Goal: Information Seeking & Learning: Learn about a topic

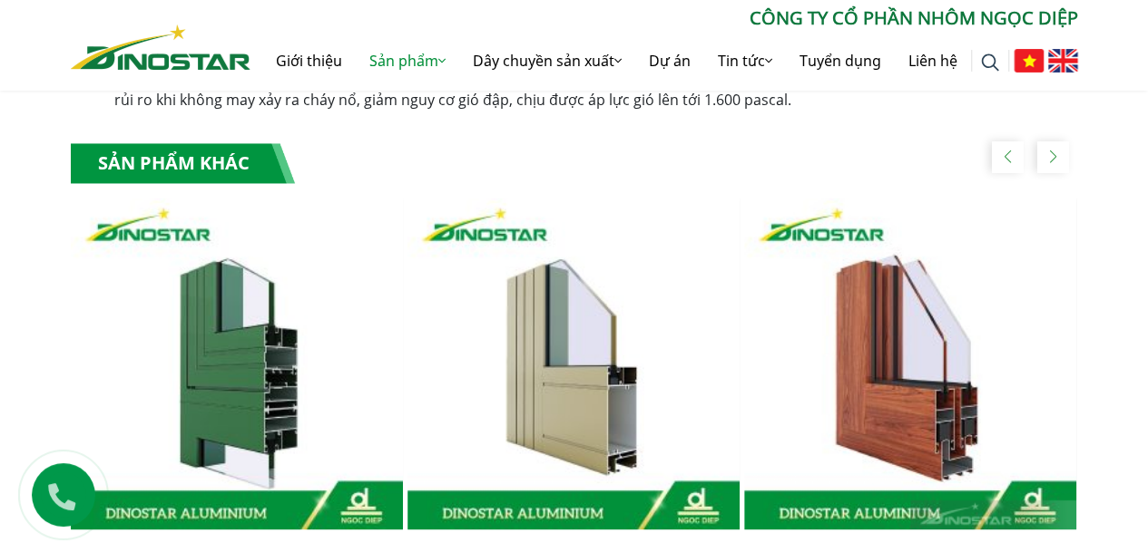
scroll to position [1043, 0]
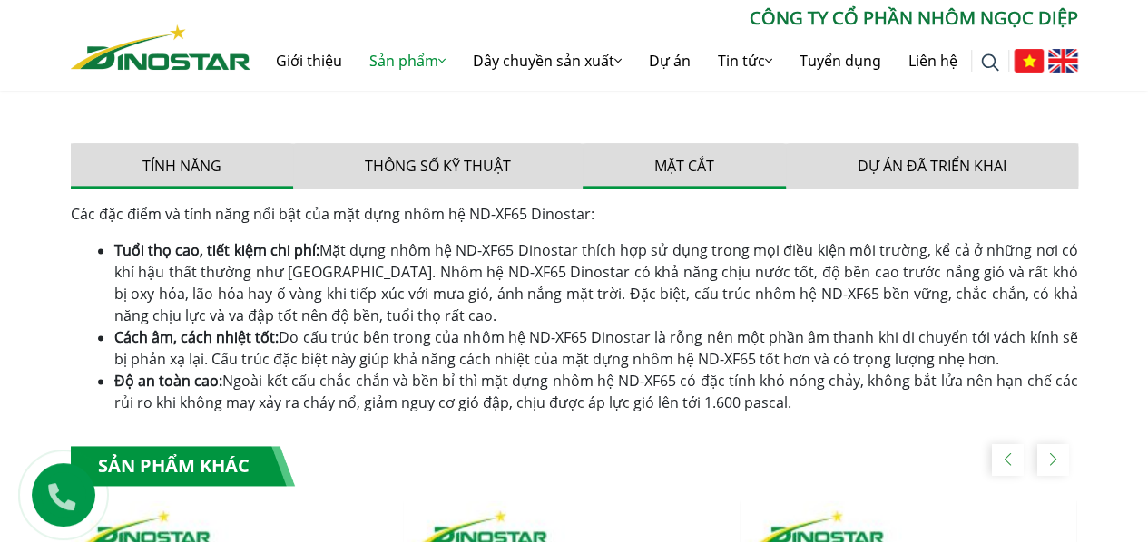
click at [680, 164] on button "Mặt cắt" at bounding box center [683, 165] width 203 height 45
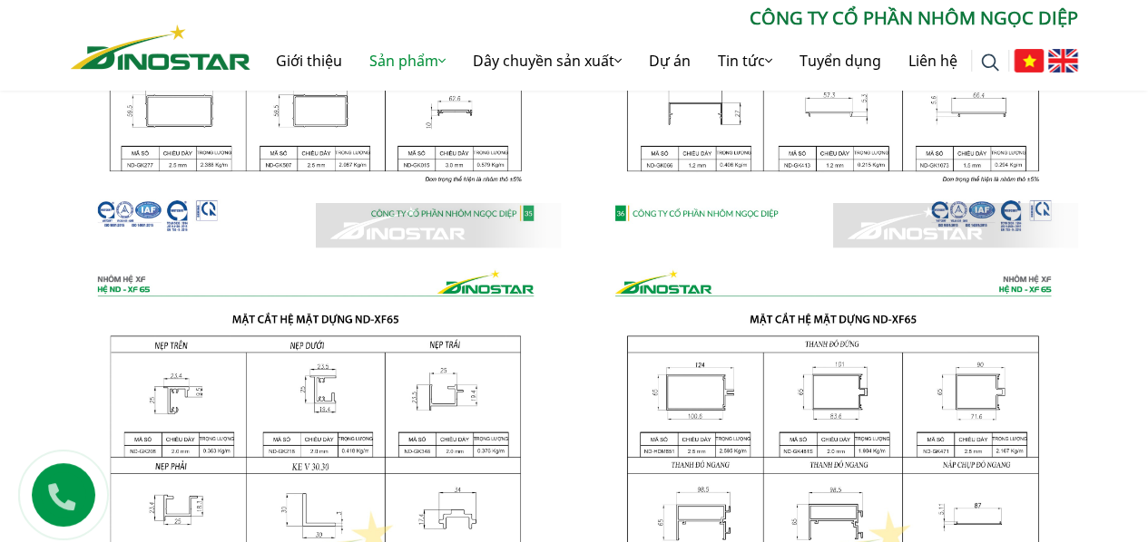
scroll to position [1346, 0]
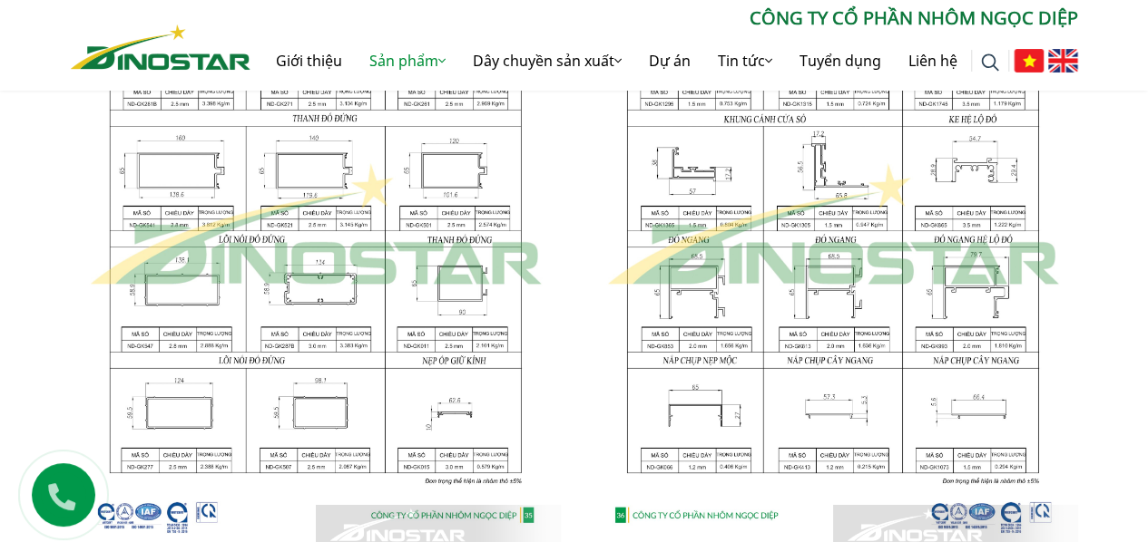
click at [185, 172] on img at bounding box center [316, 225] width 490 height 650
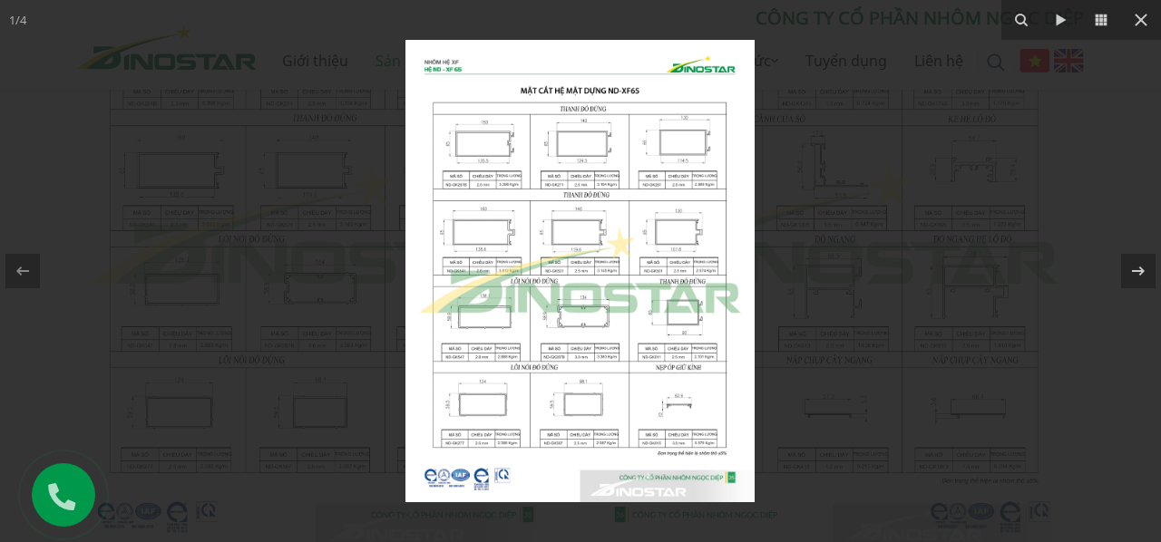
click at [491, 213] on img at bounding box center [579, 271] width 349 height 463
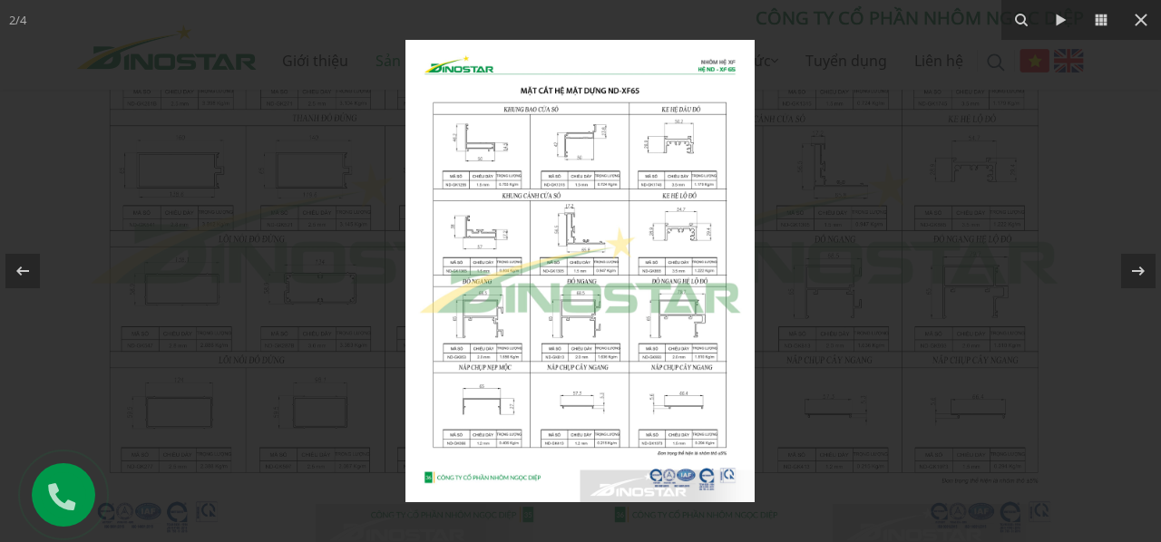
click at [462, 223] on img at bounding box center [579, 271] width 349 height 463
click at [538, 287] on img at bounding box center [579, 271] width 349 height 463
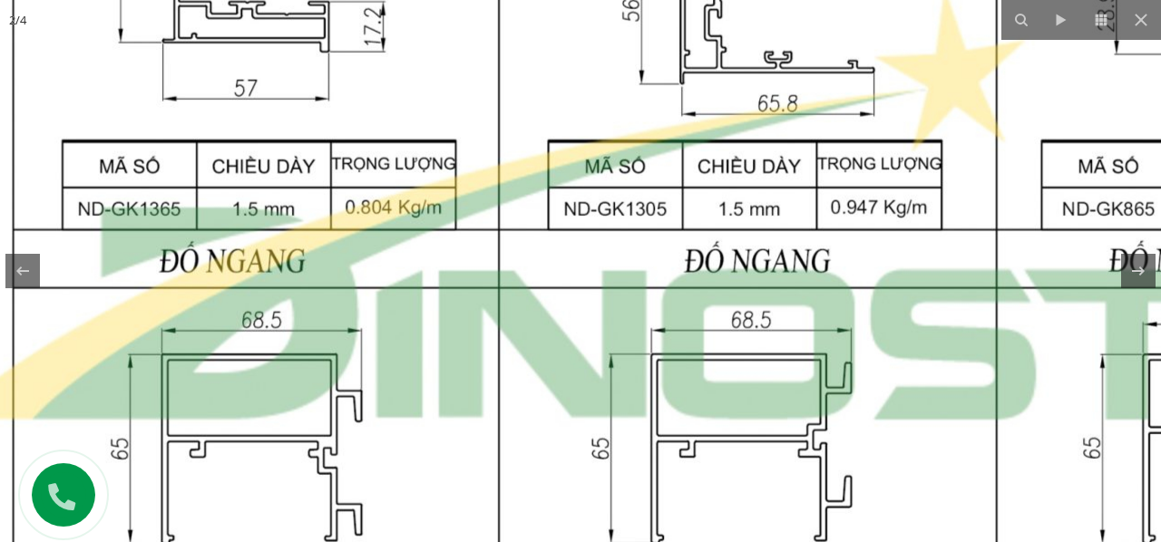
click at [586, 327] on img at bounding box center [749, 209] width 1752 height 2322
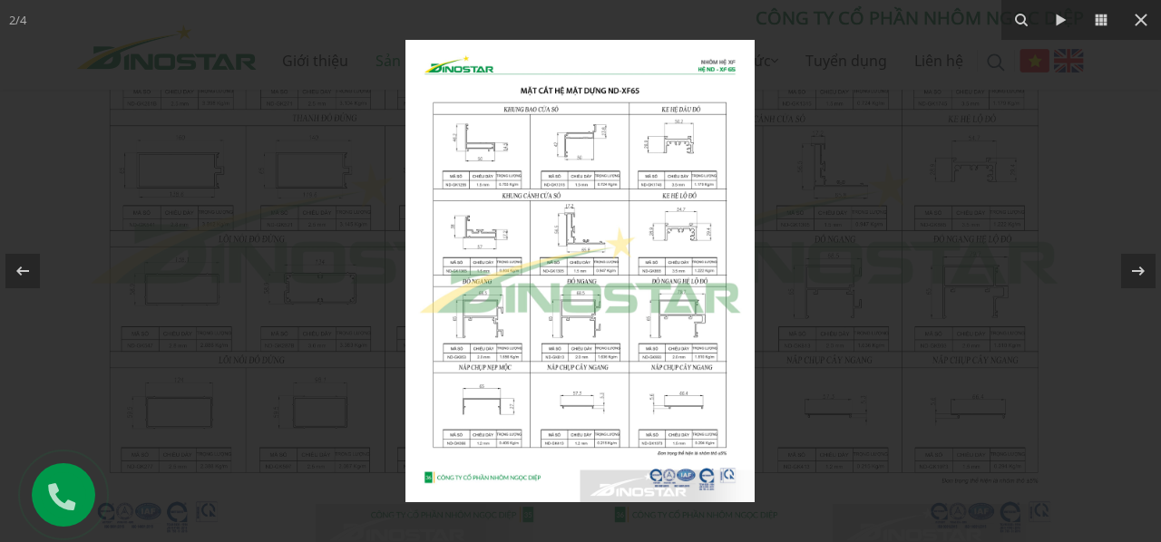
click at [586, 326] on img at bounding box center [579, 271] width 349 height 463
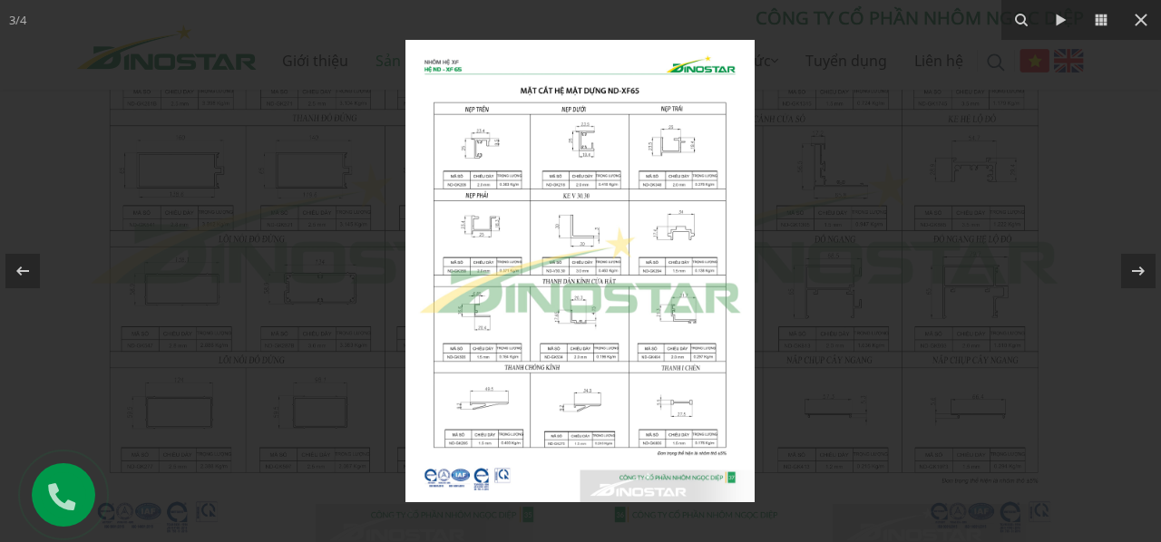
click at [556, 189] on img at bounding box center [579, 271] width 349 height 463
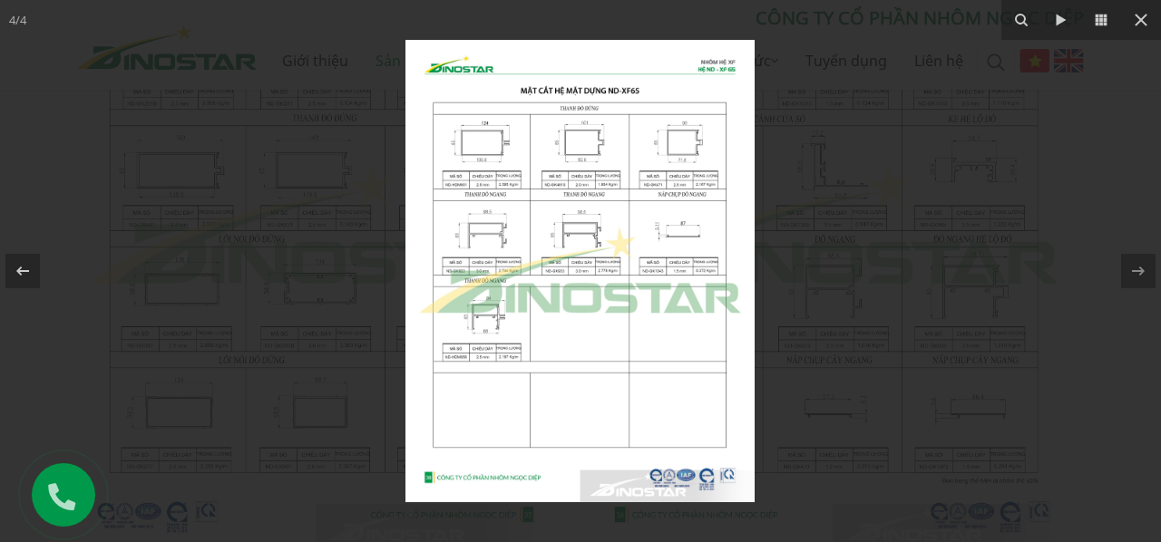
click at [581, 284] on img at bounding box center [579, 271] width 349 height 463
click at [688, 142] on img at bounding box center [579, 271] width 349 height 463
click at [689, 248] on img at bounding box center [579, 271] width 349 height 463
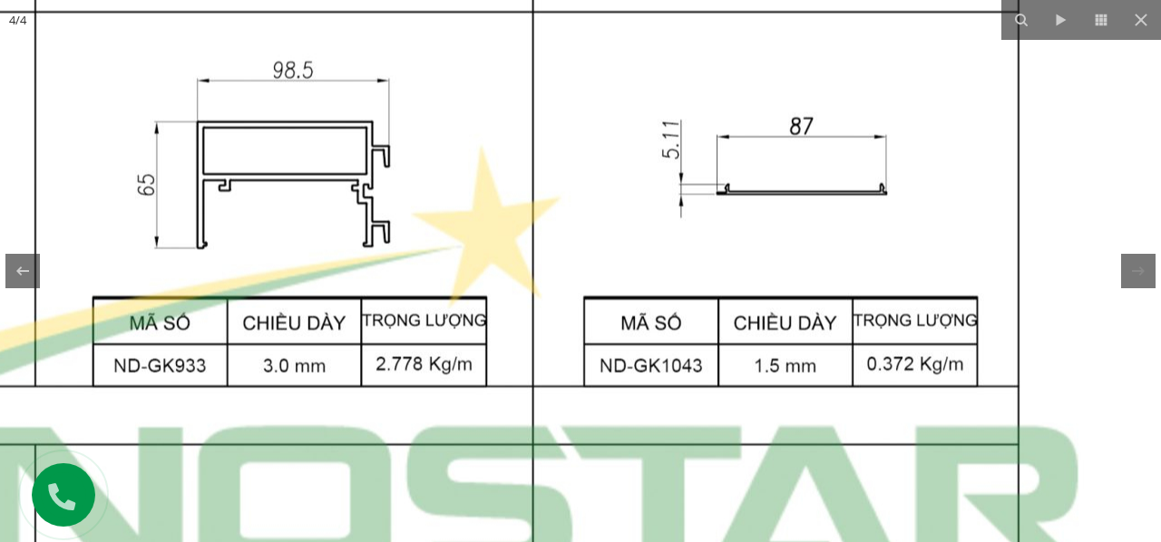
click at [659, 155] on img at bounding box center [285, 366] width 1752 height 2322
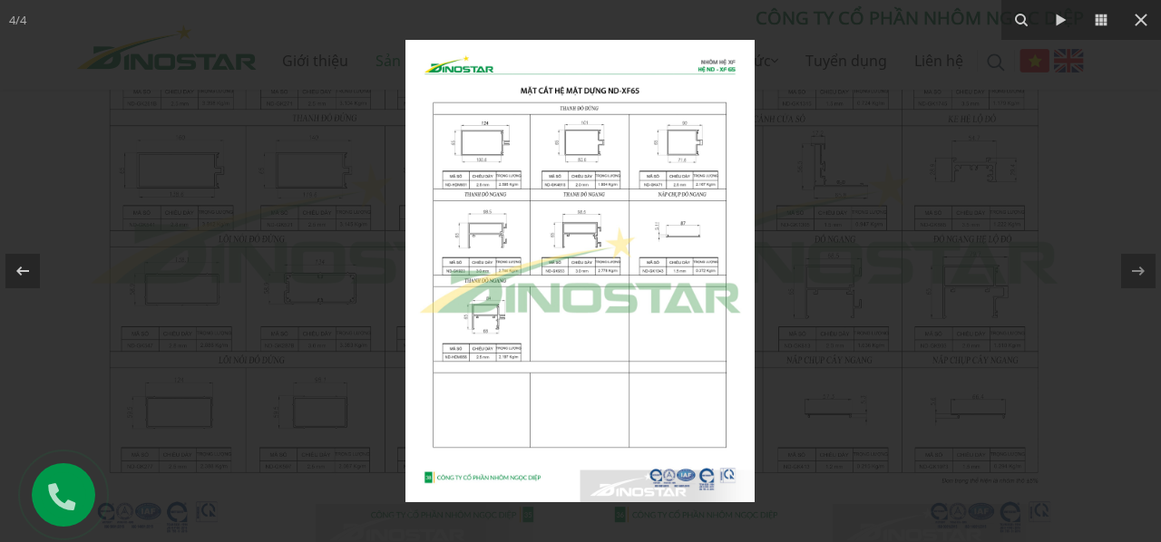
click at [613, 147] on img at bounding box center [579, 271] width 349 height 463
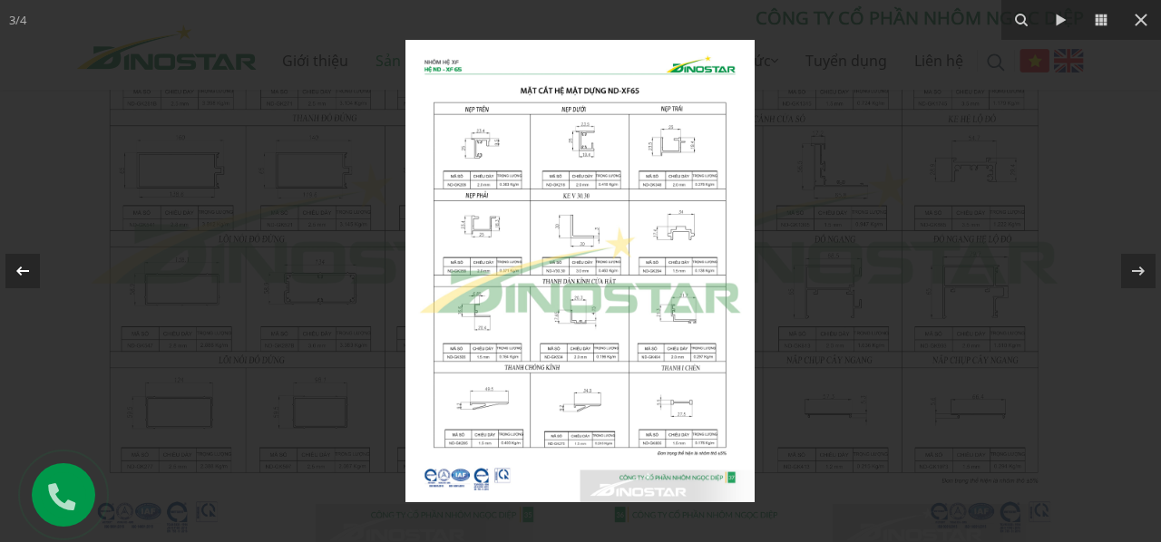
click at [15, 265] on icon at bounding box center [23, 271] width 22 height 22
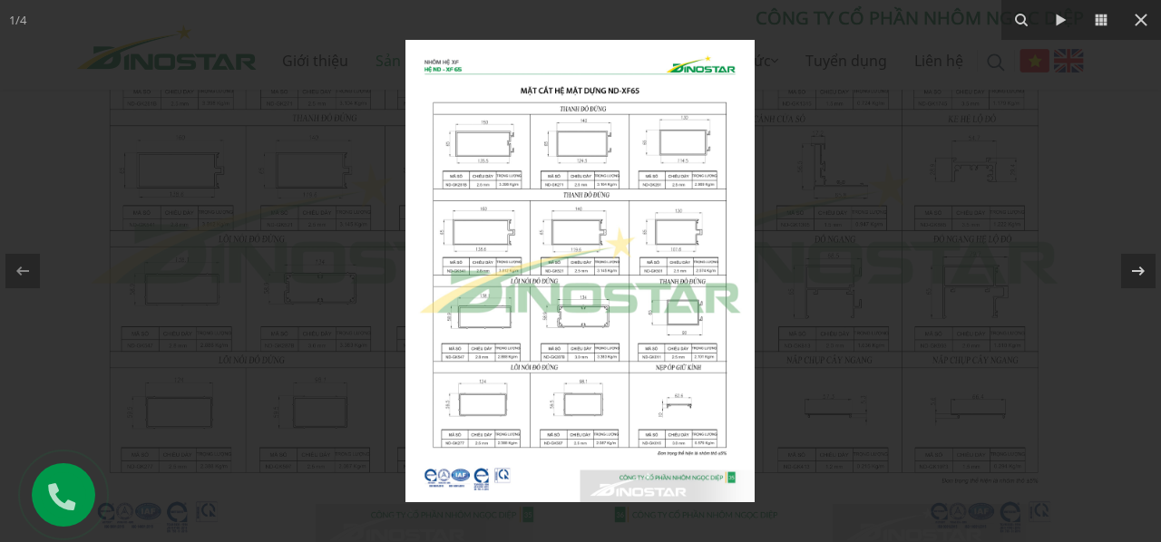
click at [499, 235] on img at bounding box center [579, 271] width 349 height 463
click at [523, 159] on img at bounding box center [579, 271] width 349 height 463
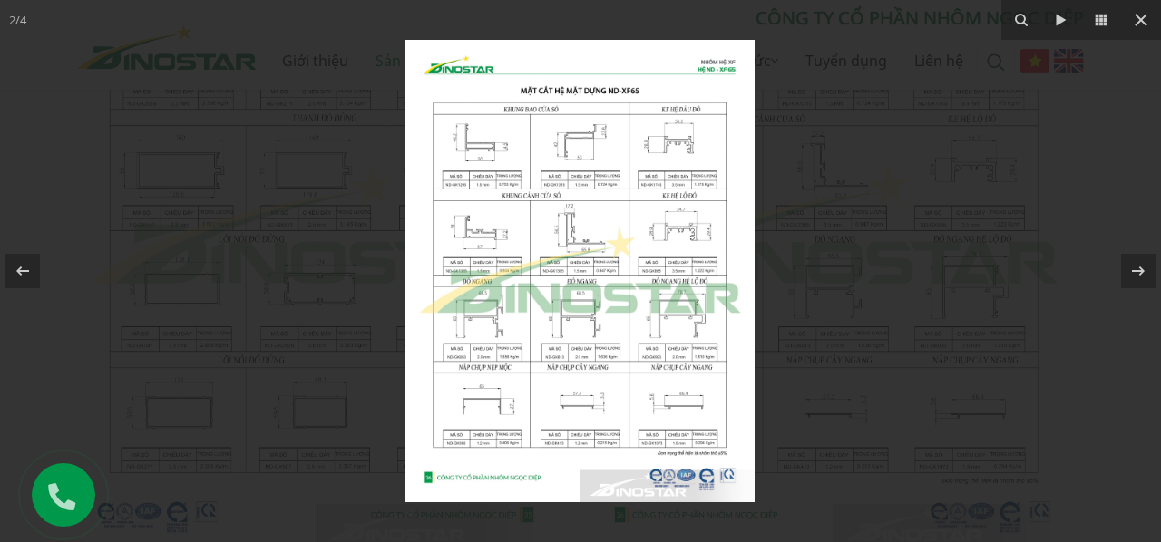
click at [643, 231] on img at bounding box center [579, 271] width 349 height 463
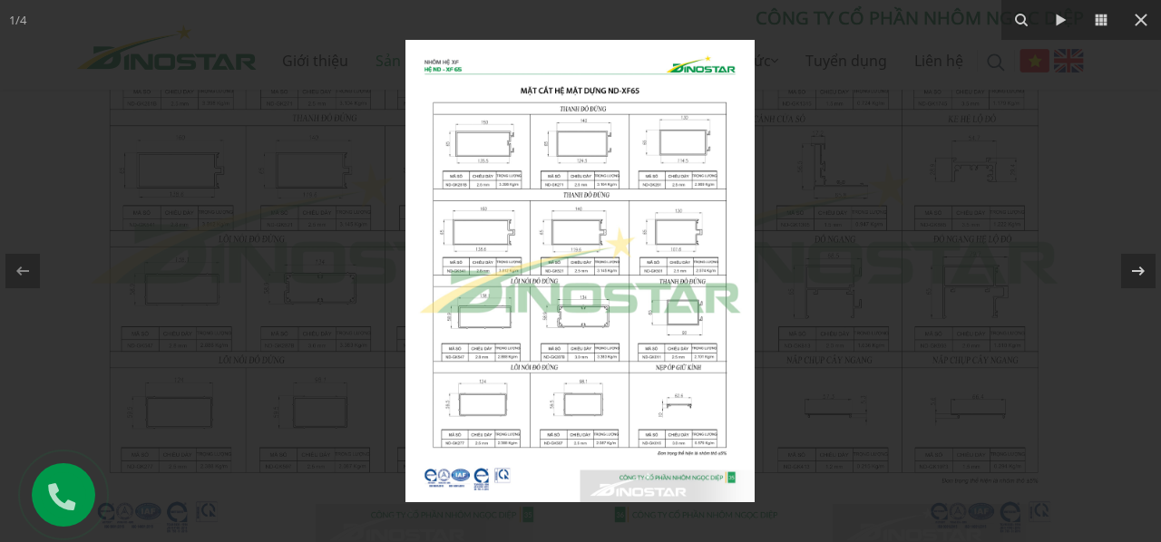
click at [659, 238] on img at bounding box center [579, 271] width 349 height 463
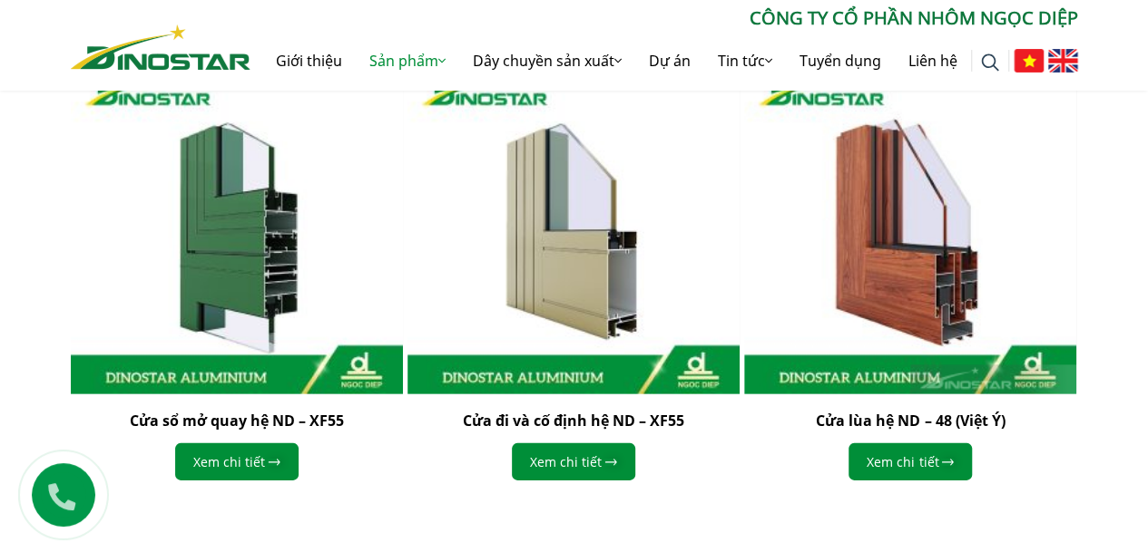
scroll to position [2858, 0]
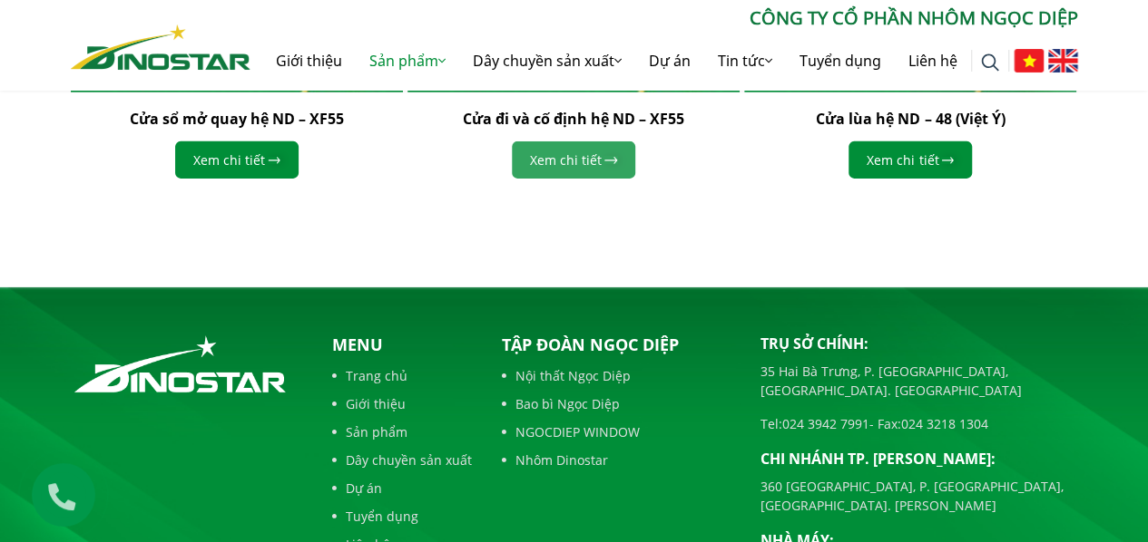
click at [586, 154] on link "Xem chi tiết" at bounding box center [573, 160] width 123 height 37
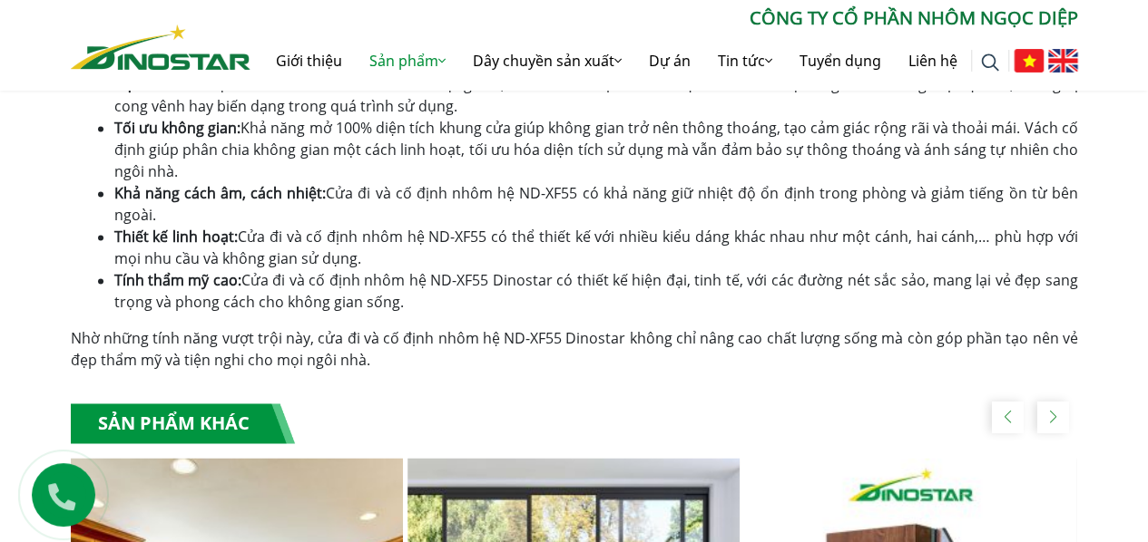
scroll to position [907, 0]
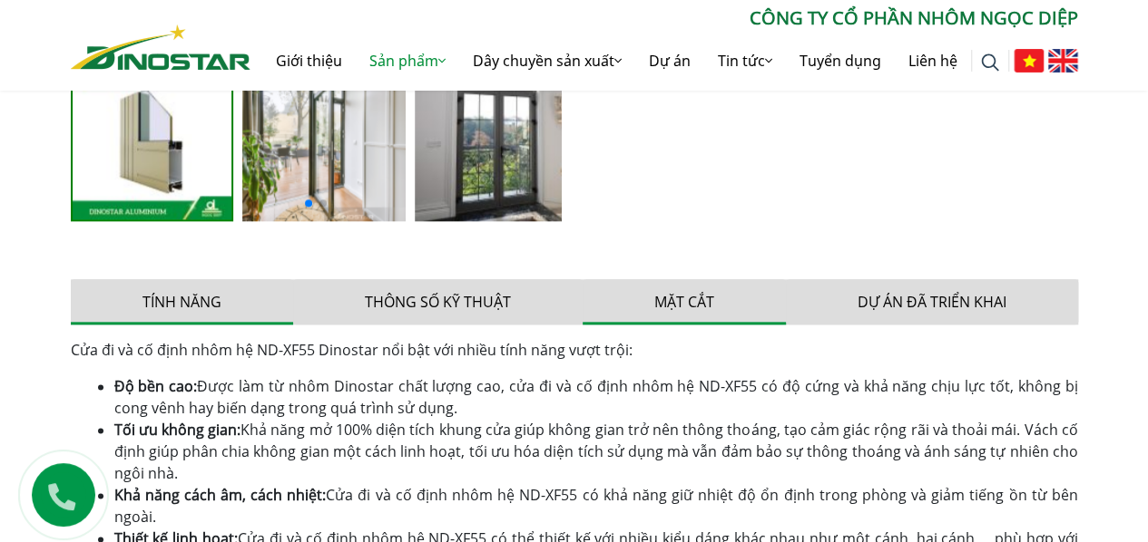
click at [682, 293] on button "Mặt cắt" at bounding box center [683, 301] width 203 height 45
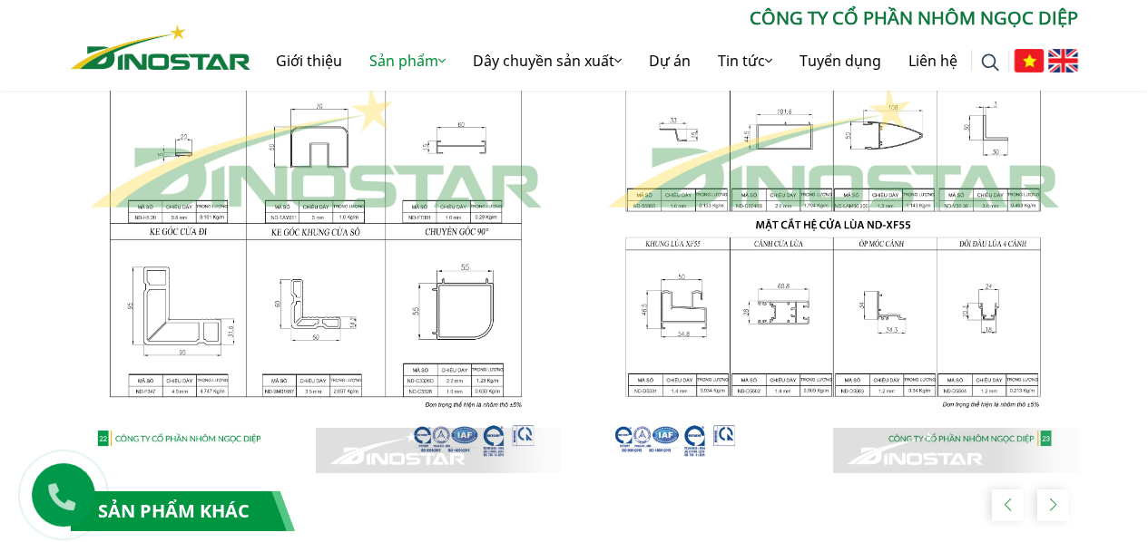
scroll to position [2418, 0]
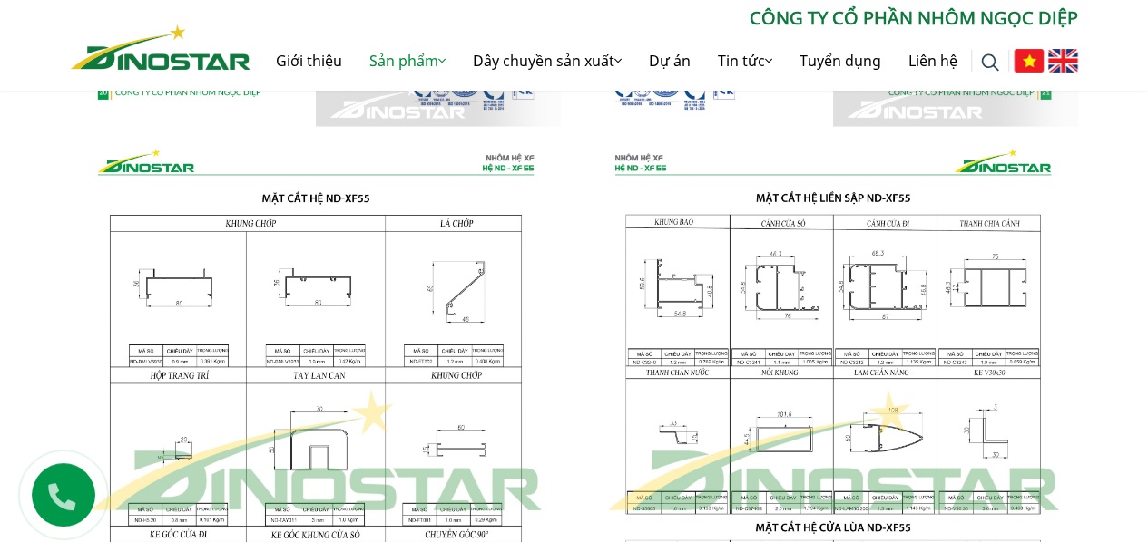
click at [773, 441] on img at bounding box center [833, 452] width 490 height 650
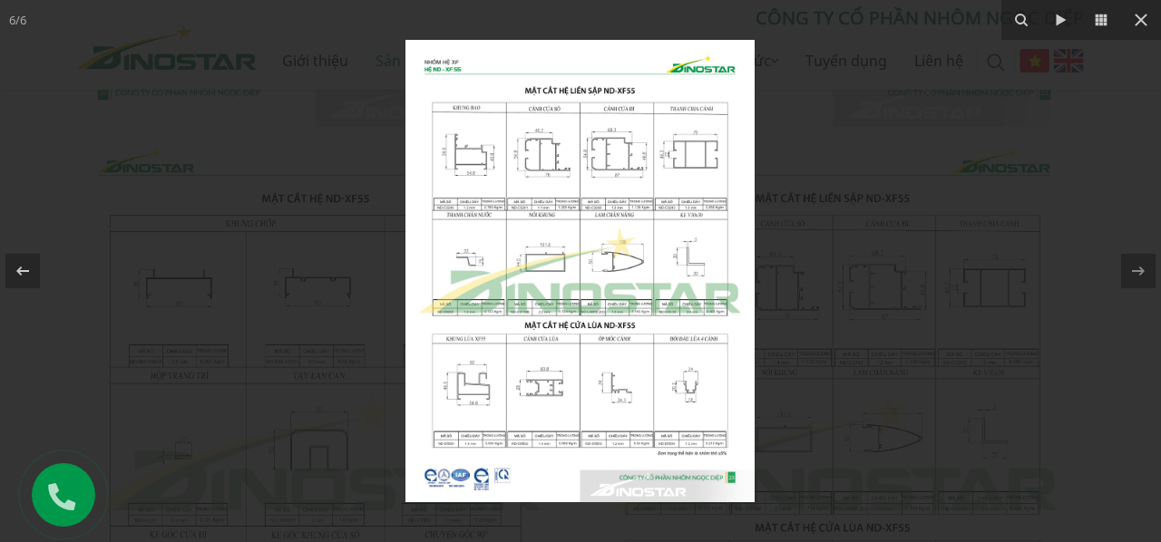
click at [556, 262] on img at bounding box center [579, 271] width 349 height 463
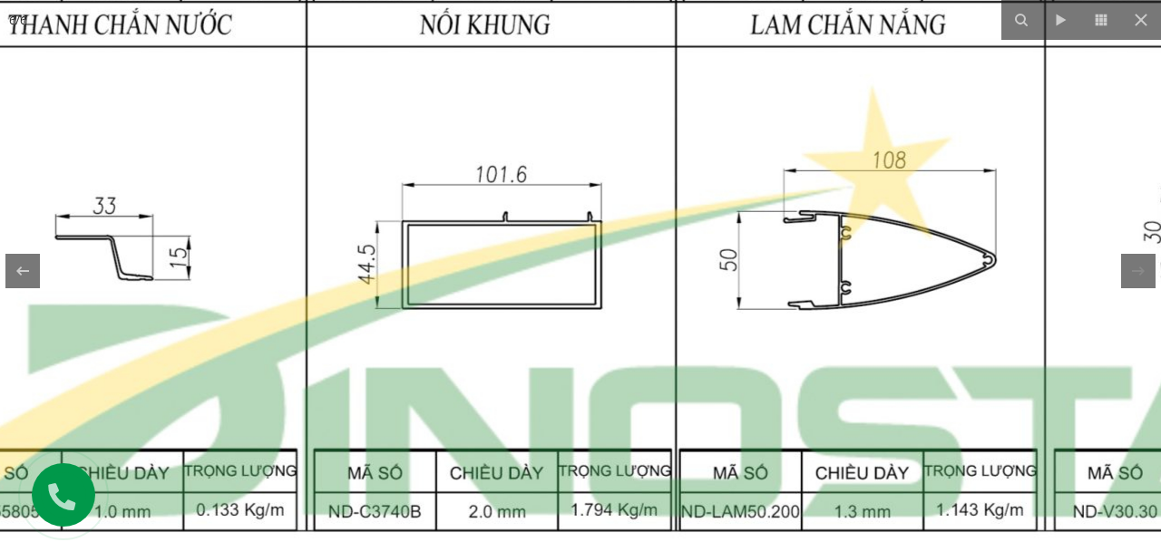
click at [556, 262] on img at bounding box center [676, 306] width 1752 height 2322
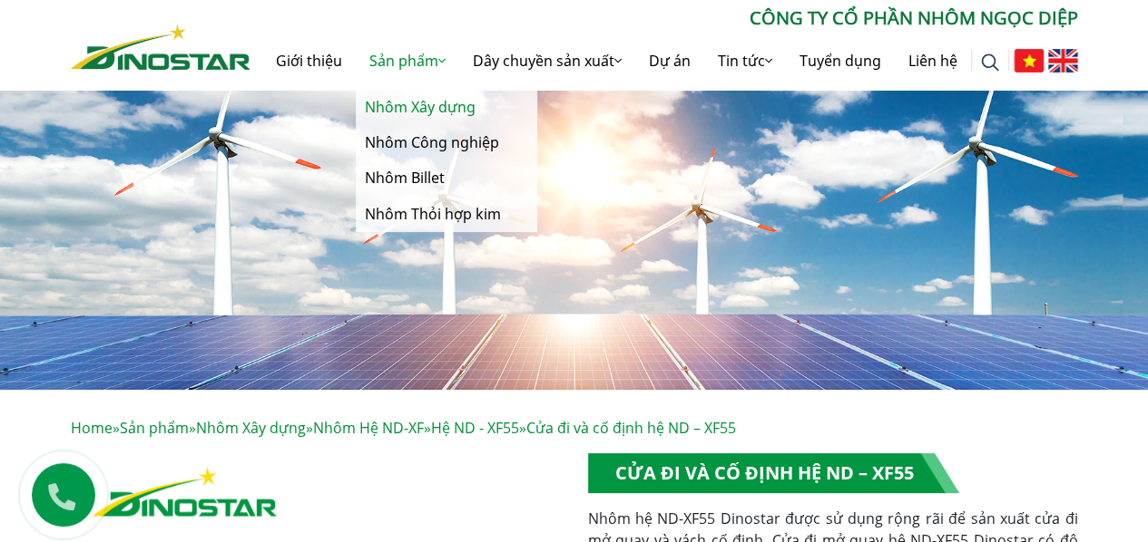
click at [423, 109] on link "Nhôm Xây dựng" at bounding box center [446, 107] width 181 height 35
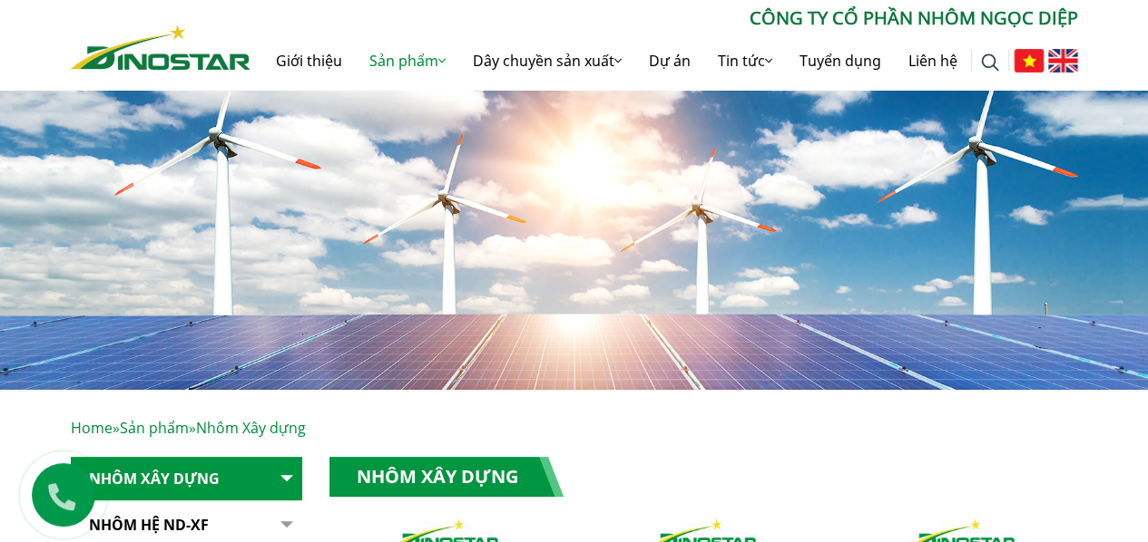
scroll to position [302, 0]
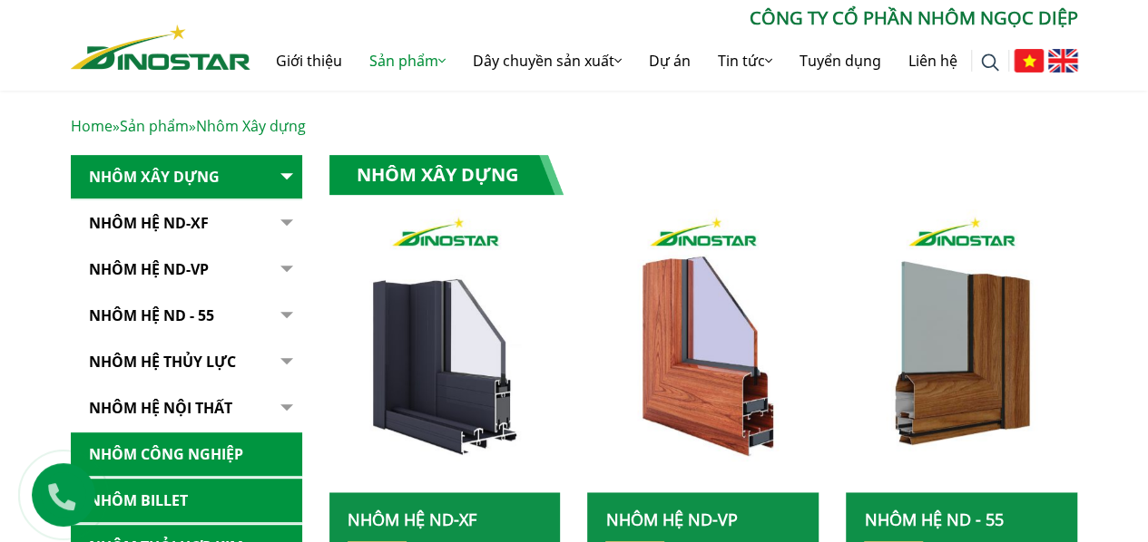
click at [178, 224] on link "Nhôm Hệ ND-XF" at bounding box center [186, 223] width 231 height 44
click at [185, 220] on link "Nhôm Hệ ND-XF" at bounding box center [186, 223] width 231 height 44
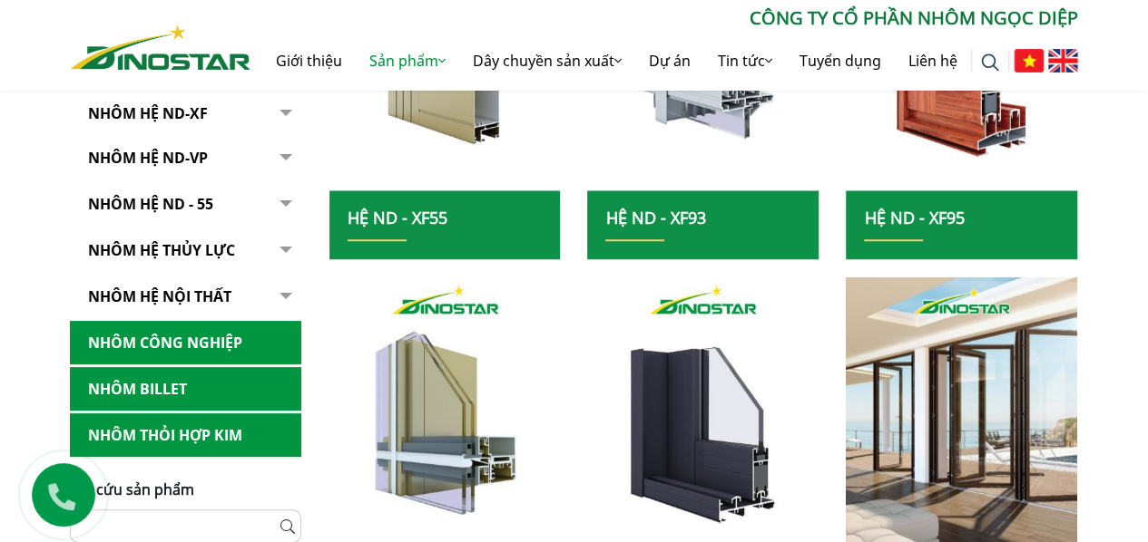
scroll to position [907, 0]
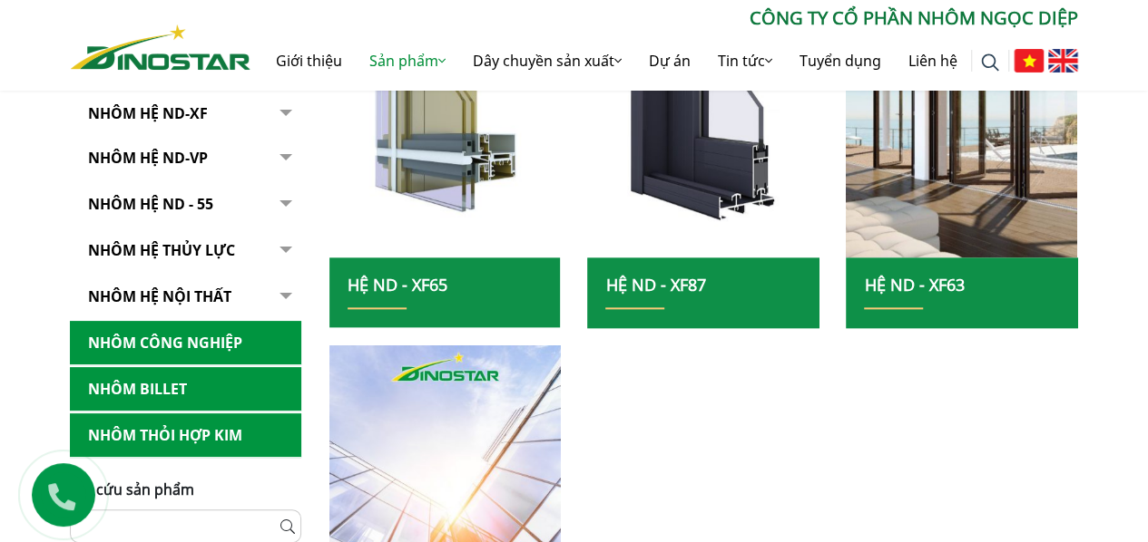
click at [408, 282] on link "Hệ ND - XF65" at bounding box center [397, 285] width 100 height 22
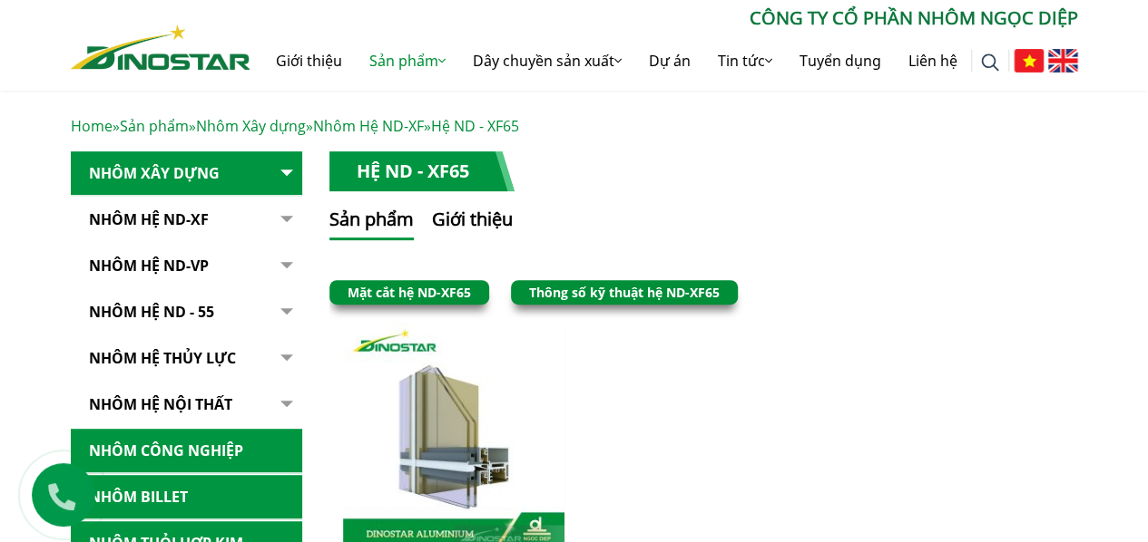
scroll to position [604, 0]
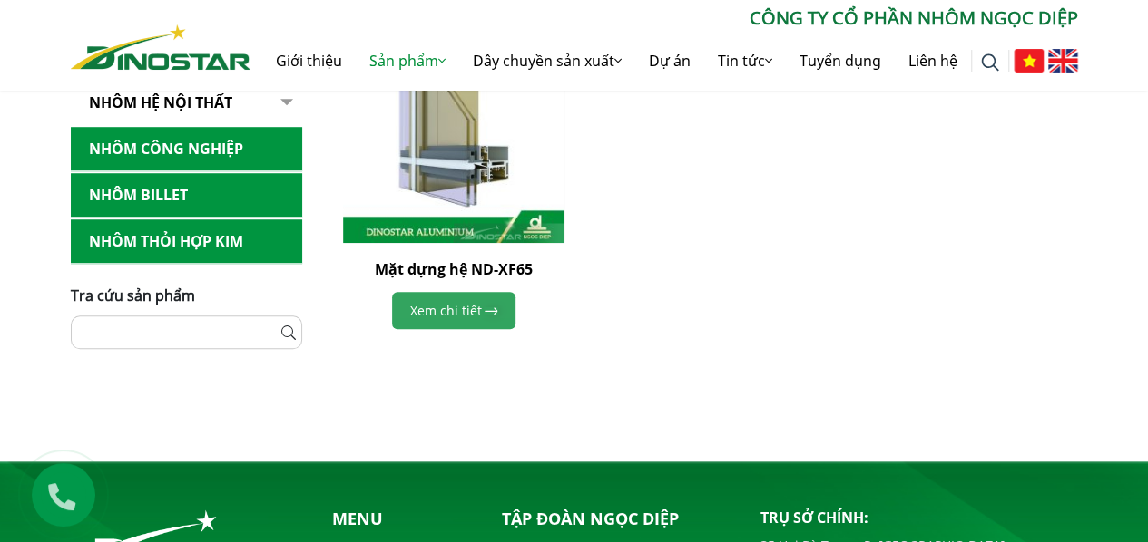
click at [472, 311] on link "Xem chi tiết" at bounding box center [453, 310] width 123 height 37
click at [475, 309] on link "Xem chi tiết" at bounding box center [453, 310] width 123 height 37
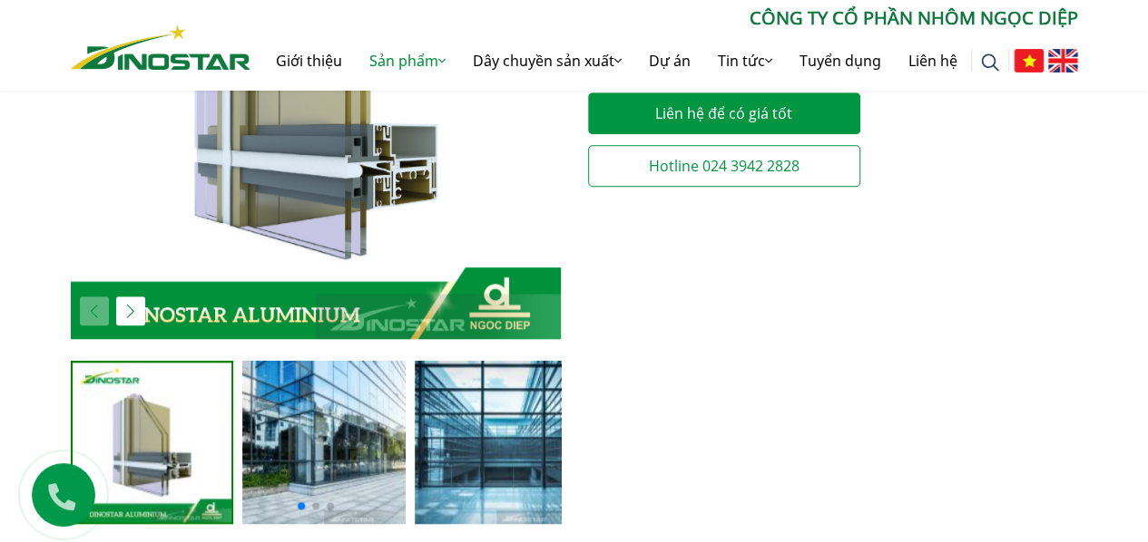
scroll to position [907, 0]
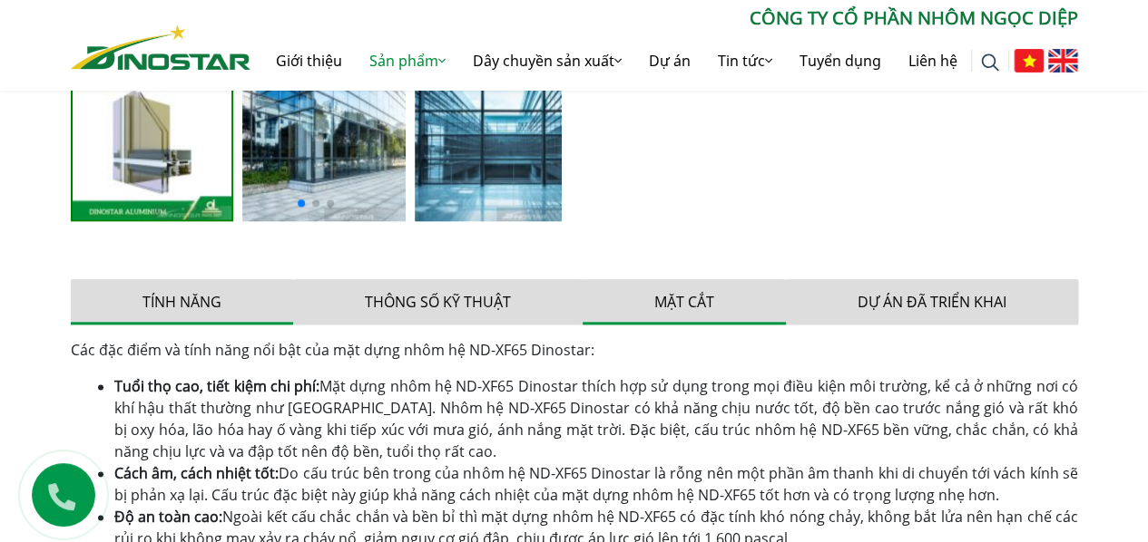
click at [681, 289] on button "Mặt cắt" at bounding box center [683, 301] width 203 height 45
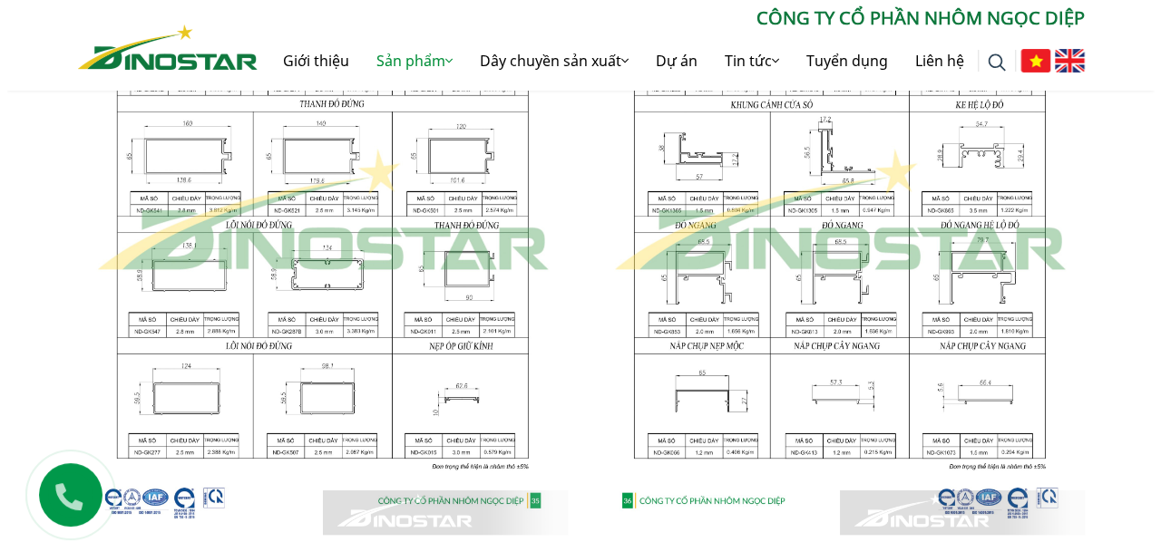
scroll to position [1209, 0]
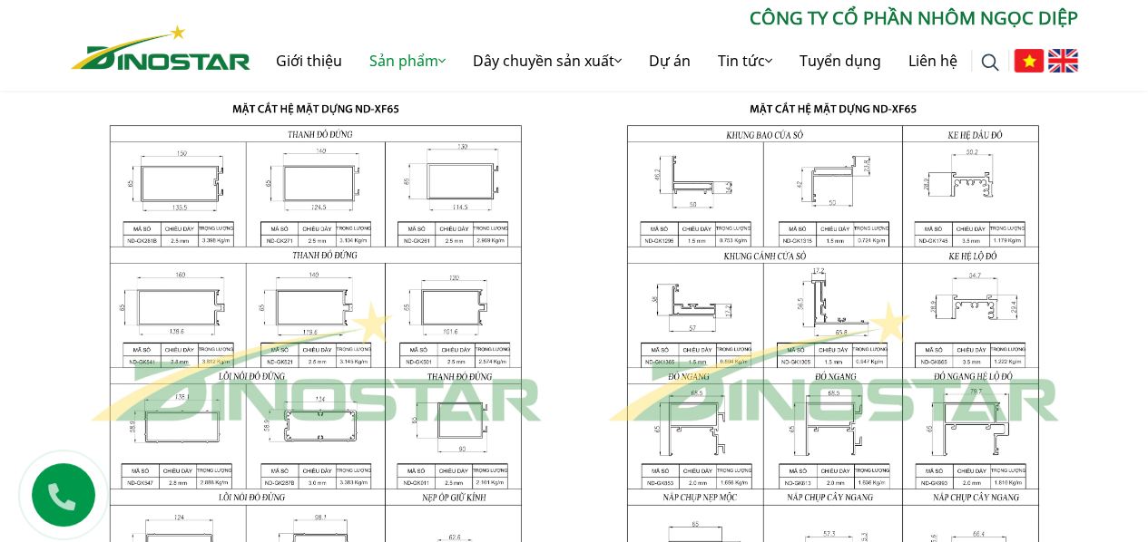
click at [327, 298] on img at bounding box center [316, 362] width 490 height 650
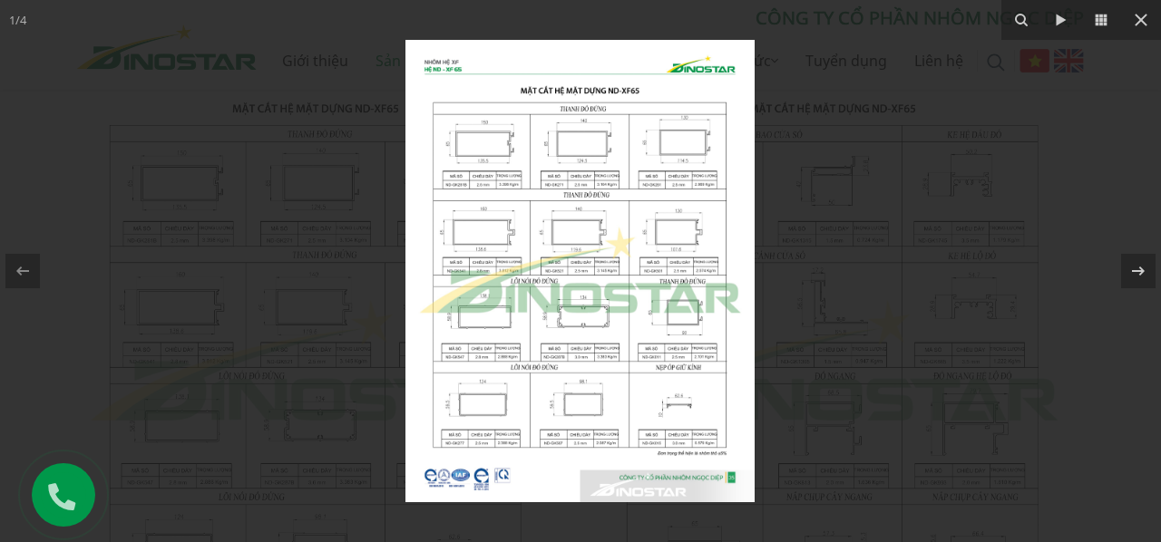
click at [588, 237] on img at bounding box center [579, 271] width 349 height 463
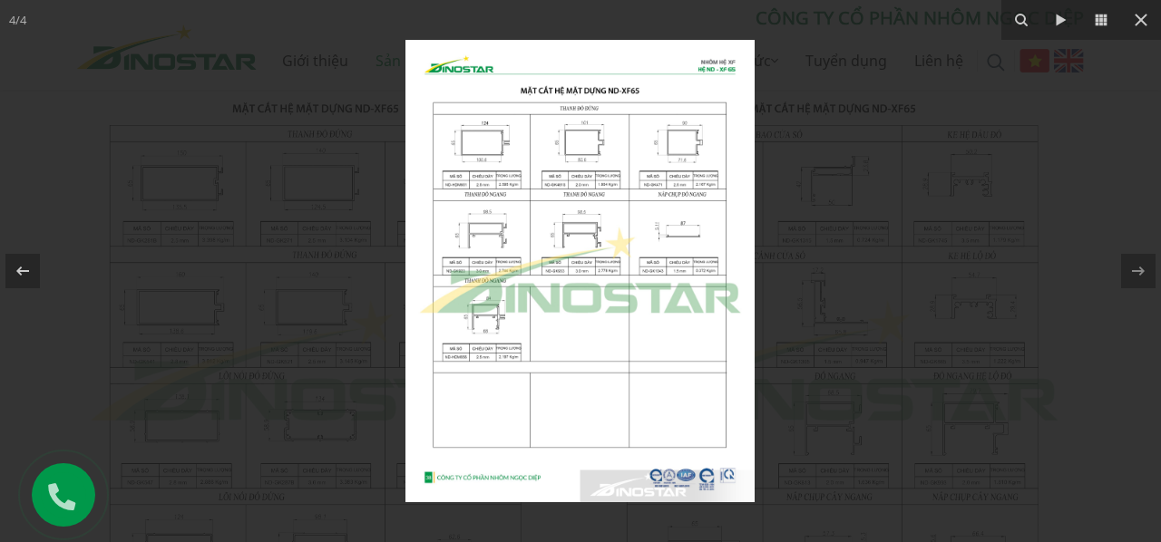
click at [699, 138] on img at bounding box center [579, 271] width 349 height 463
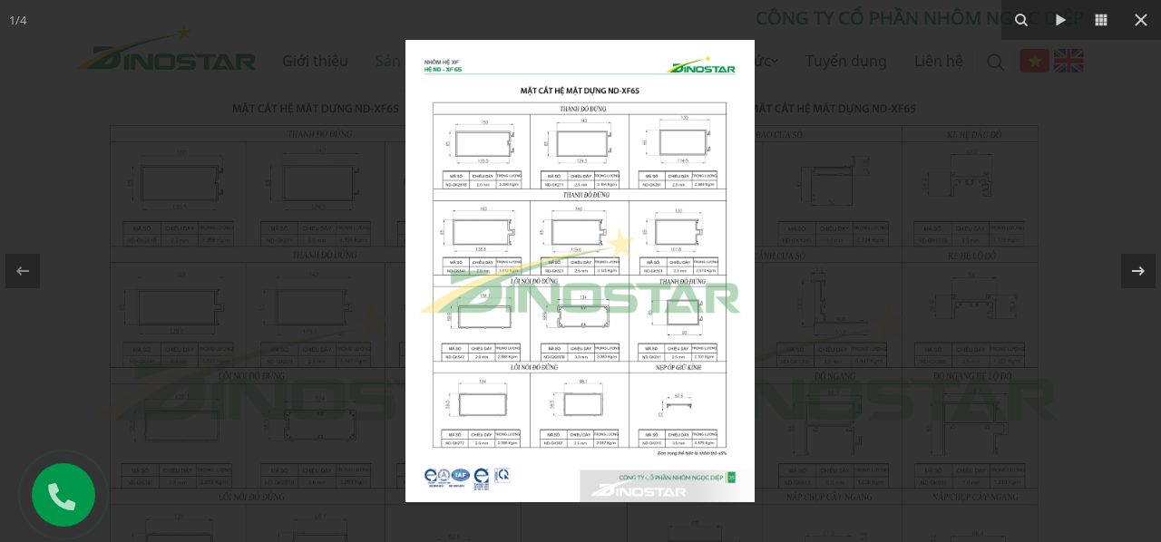
click at [566, 235] on img at bounding box center [579, 271] width 349 height 463
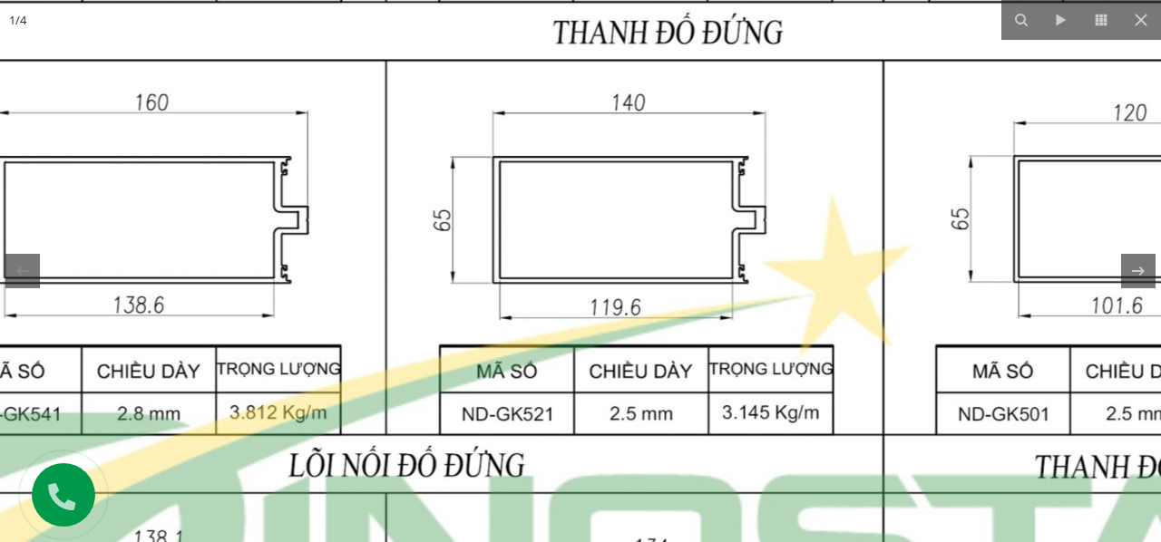
click at [557, 255] on img at bounding box center [637, 414] width 1752 height 2322
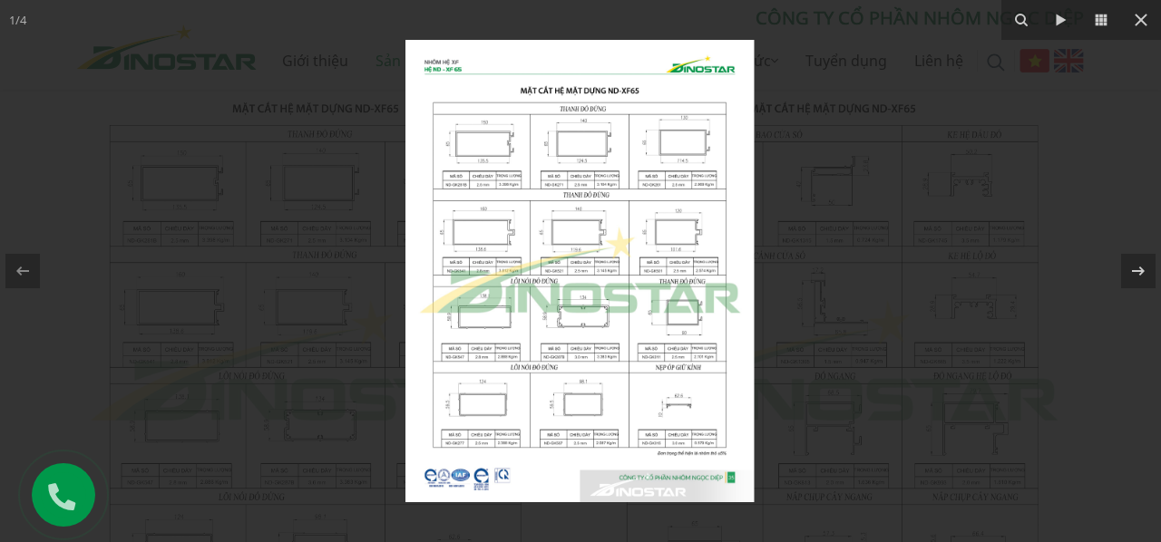
click at [557, 255] on img at bounding box center [579, 271] width 349 height 463
click at [495, 238] on img at bounding box center [579, 271] width 349 height 463
